Goal: Navigation & Orientation: Understand site structure

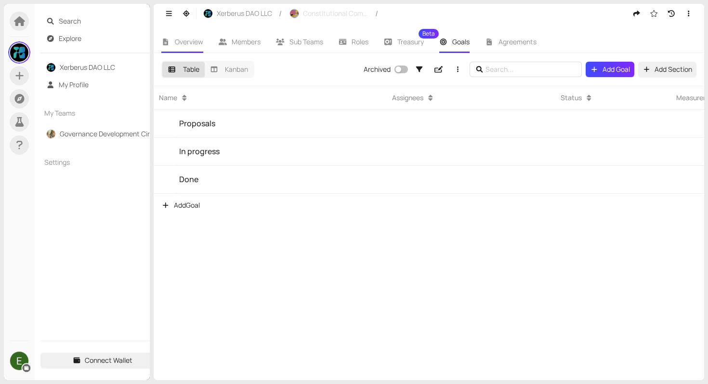
click at [191, 38] on span "Overview" at bounding box center [189, 41] width 28 height 9
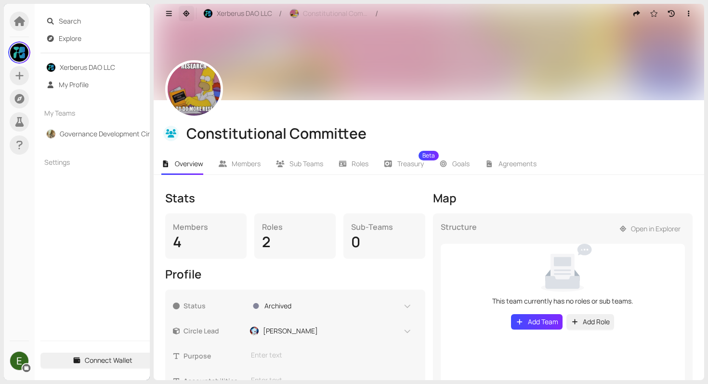
click at [186, 11] on icon "button" at bounding box center [186, 13] width 7 height 7
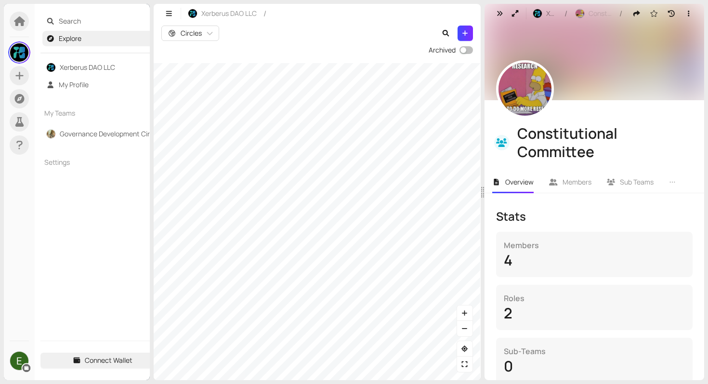
click at [129, 51] on section "Search Explore Xerberus DAO LLC My Profile My Teams Governance Development Circ…" at bounding box center [354, 192] width 708 height 384
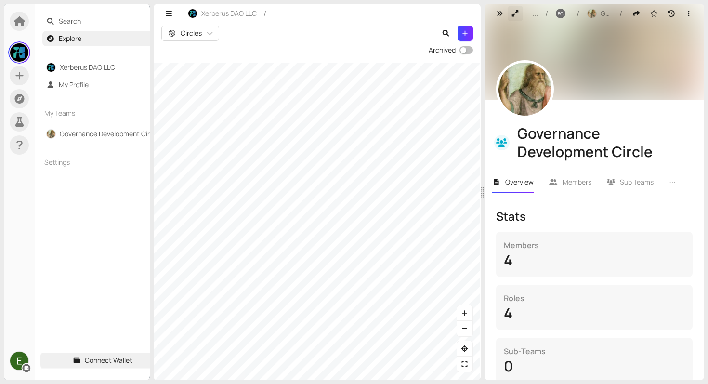
click at [516, 13] on icon "button" at bounding box center [515, 13] width 9 height 7
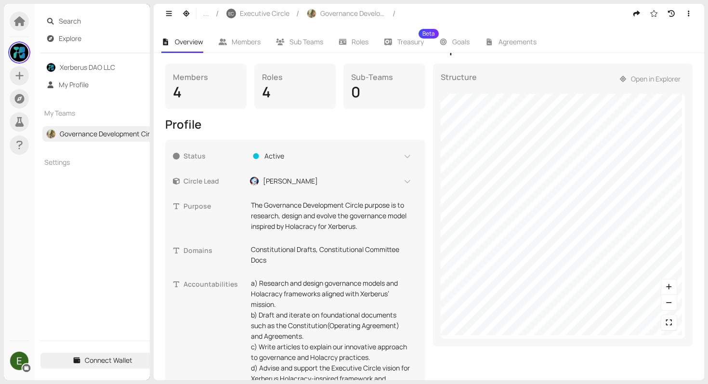
scroll to position [149, 0]
click at [665, 300] on icon "button" at bounding box center [669, 303] width 9 height 7
click at [667, 285] on icon "button" at bounding box center [669, 287] width 5 height 5
click at [665, 300] on icon "button" at bounding box center [669, 303] width 9 height 7
click at [665, 284] on icon "button" at bounding box center [669, 287] width 9 height 7
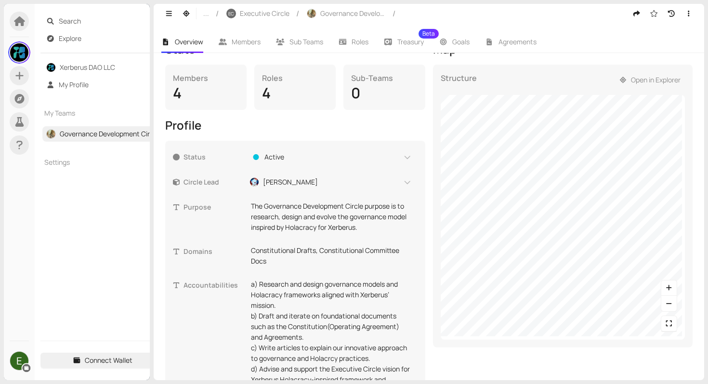
click at [584, 362] on div "Map Structure Open in Explorer" at bounding box center [563, 282] width 260 height 482
click at [184, 12] on icon "button" at bounding box center [186, 13] width 7 height 7
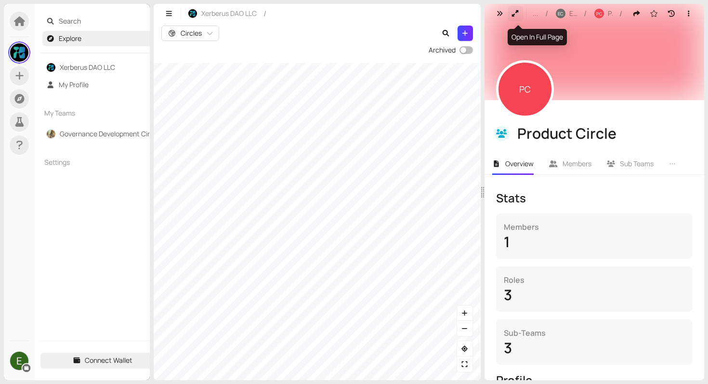
click at [517, 16] on icon "button" at bounding box center [515, 13] width 9 height 7
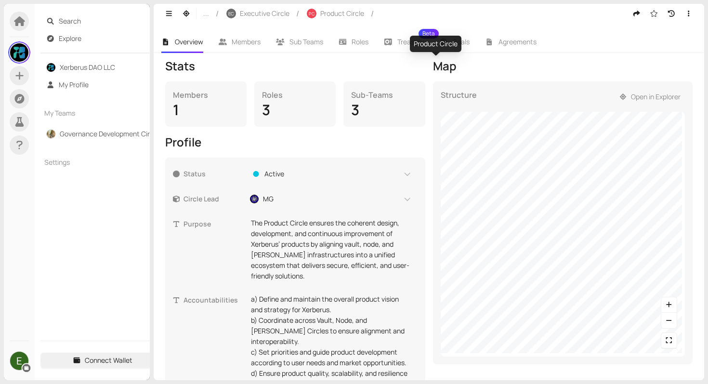
scroll to position [133, 0]
click at [428, 131] on div "Stats Members 1 Roles 3 Sub-Teams 3 Profile Status Active Circle Lead MG Purpos…" at bounding box center [429, 301] width 528 height 486
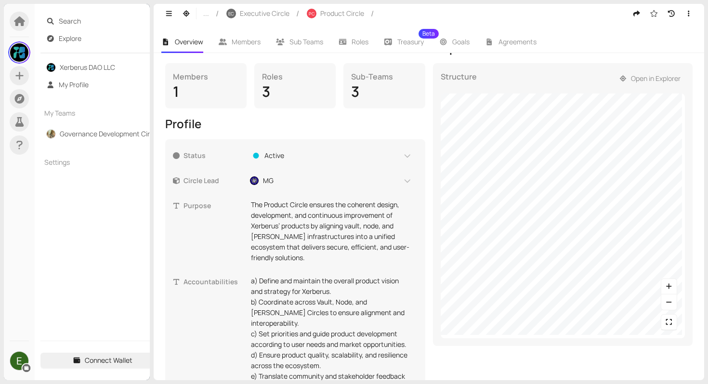
scroll to position [151, 0]
click at [665, 284] on icon "button" at bounding box center [669, 285] width 9 height 7
